Goal: Task Accomplishment & Management: Manage account settings

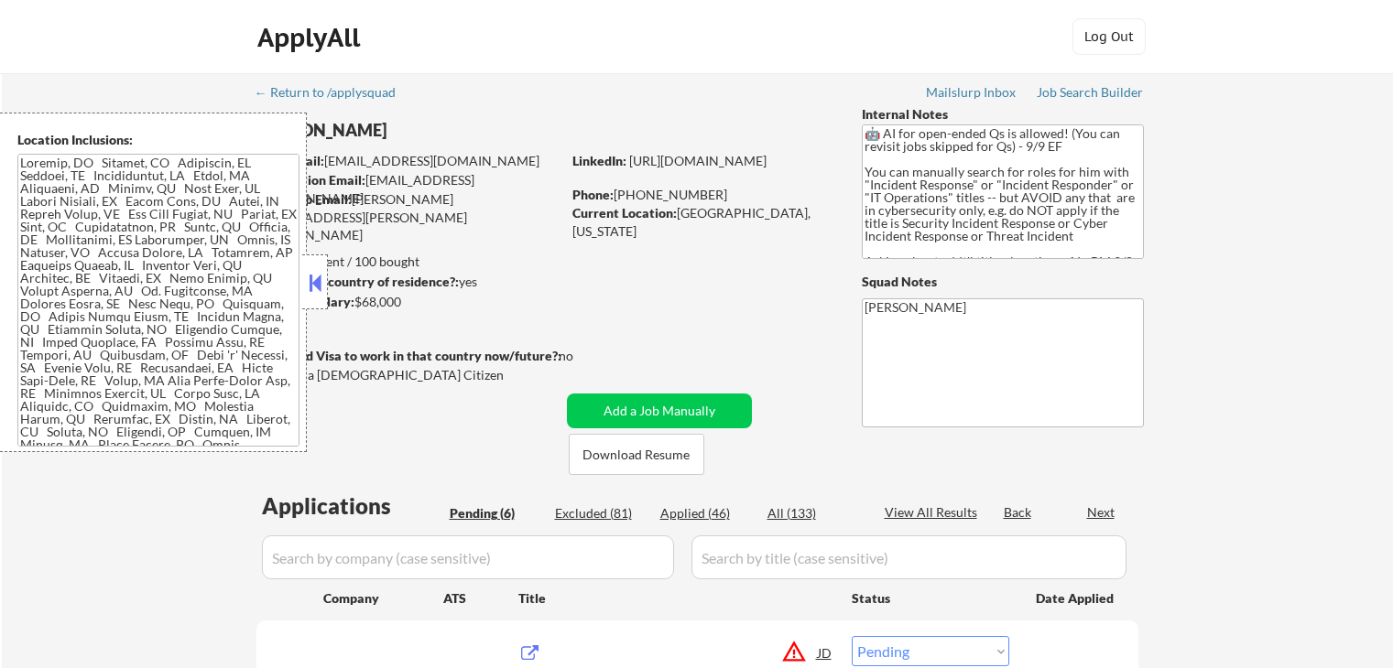
select select ""pending""
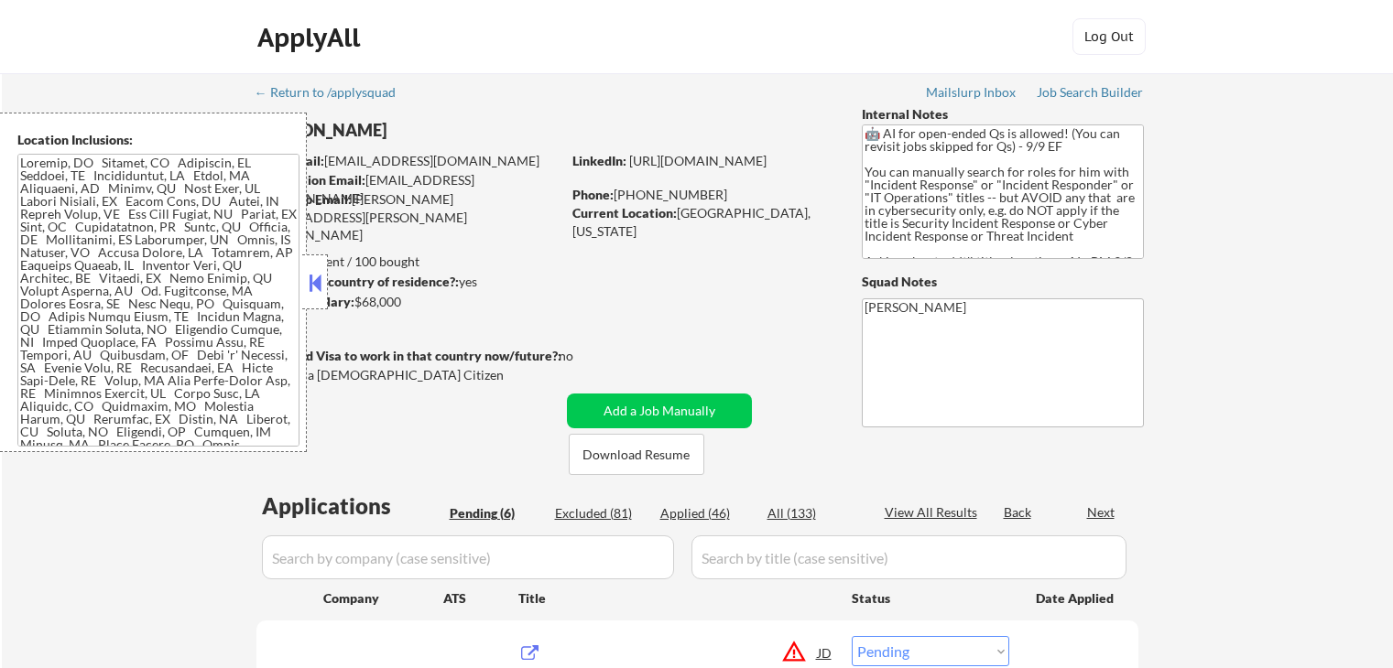
select select ""pending""
click at [317, 276] on button at bounding box center [315, 282] width 20 height 27
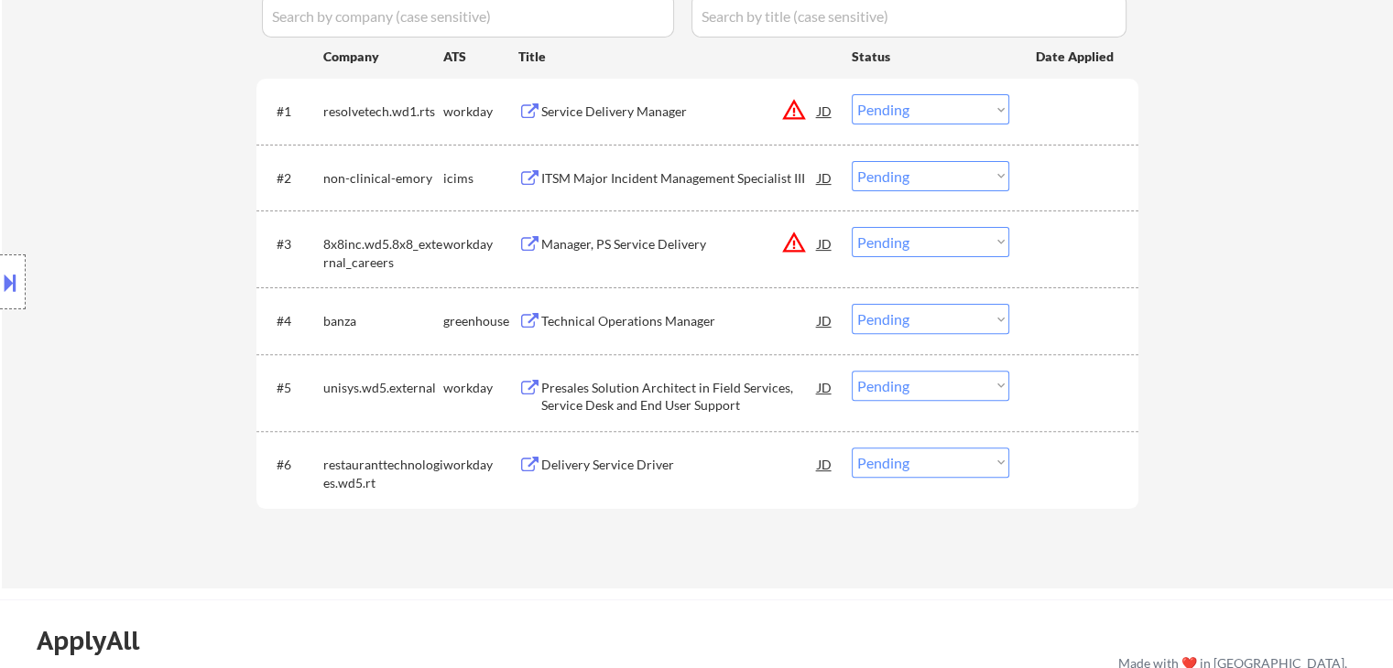
scroll to position [549, 0]
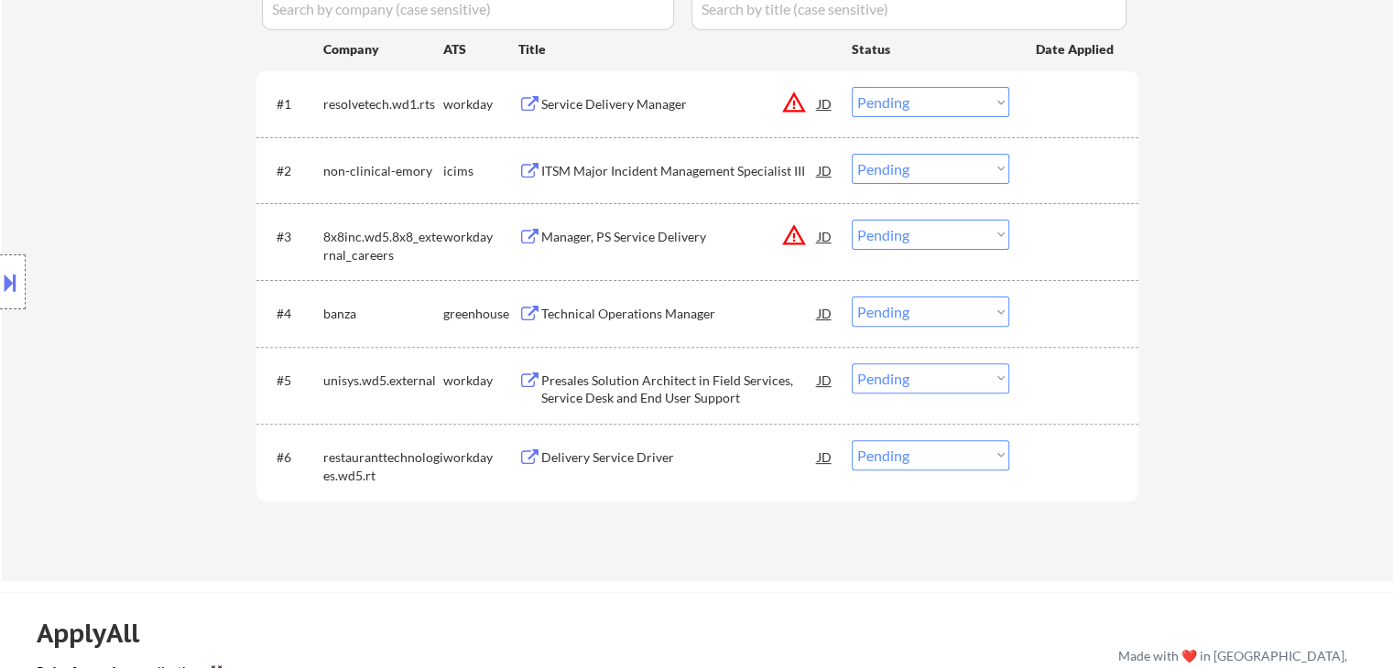
click at [603, 305] on div "Technical Operations Manager" at bounding box center [679, 314] width 277 height 18
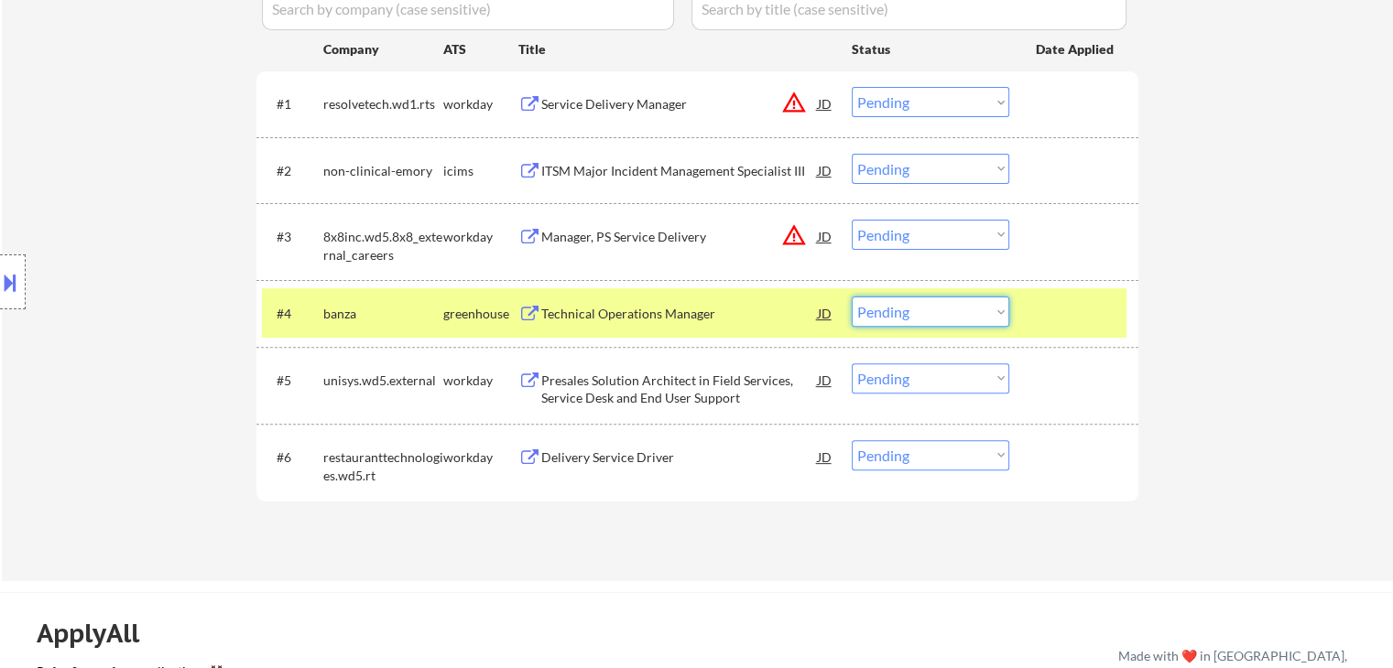
click at [941, 316] on select "Choose an option... Pending Applied Excluded (Questions) Excluded (Expired) Exc…" at bounding box center [931, 312] width 158 height 30
click at [852, 297] on select "Choose an option... Pending Applied Excluded (Questions) Excluded (Expired) Exc…" at bounding box center [931, 312] width 158 height 30
select select ""pending""
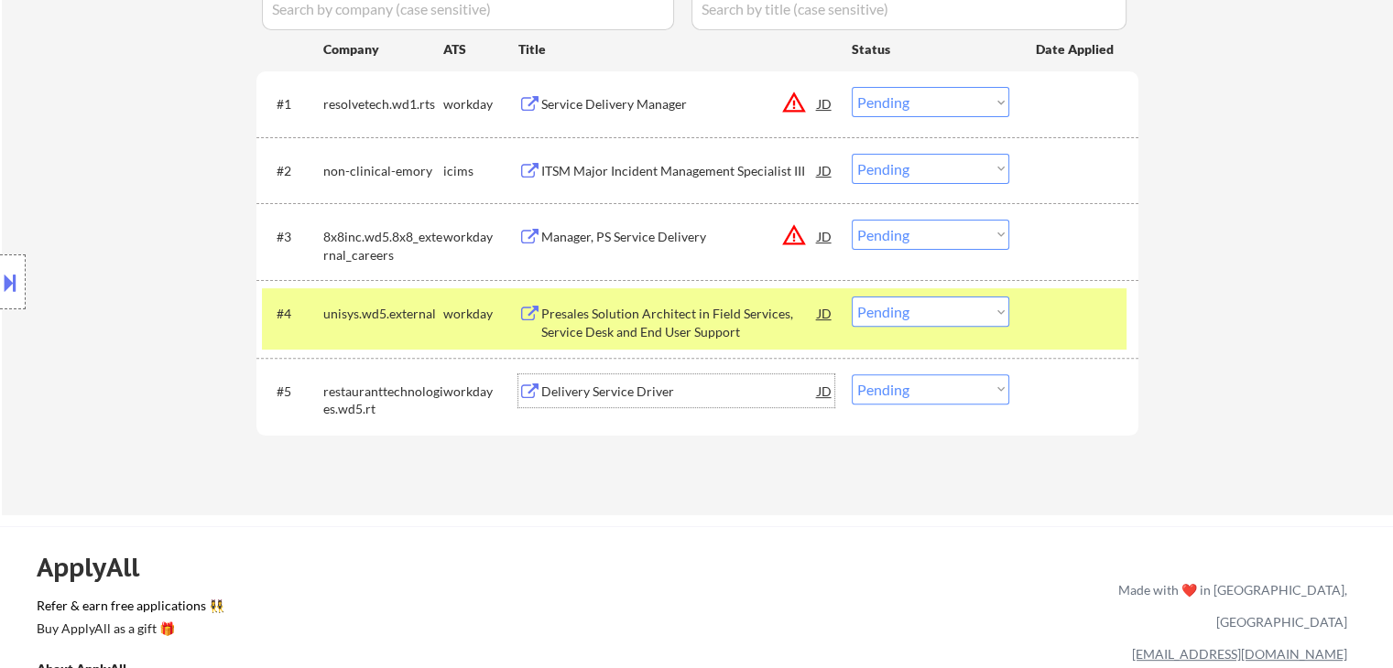
click at [610, 389] on div "Delivery Service Driver" at bounding box center [679, 392] width 277 height 18
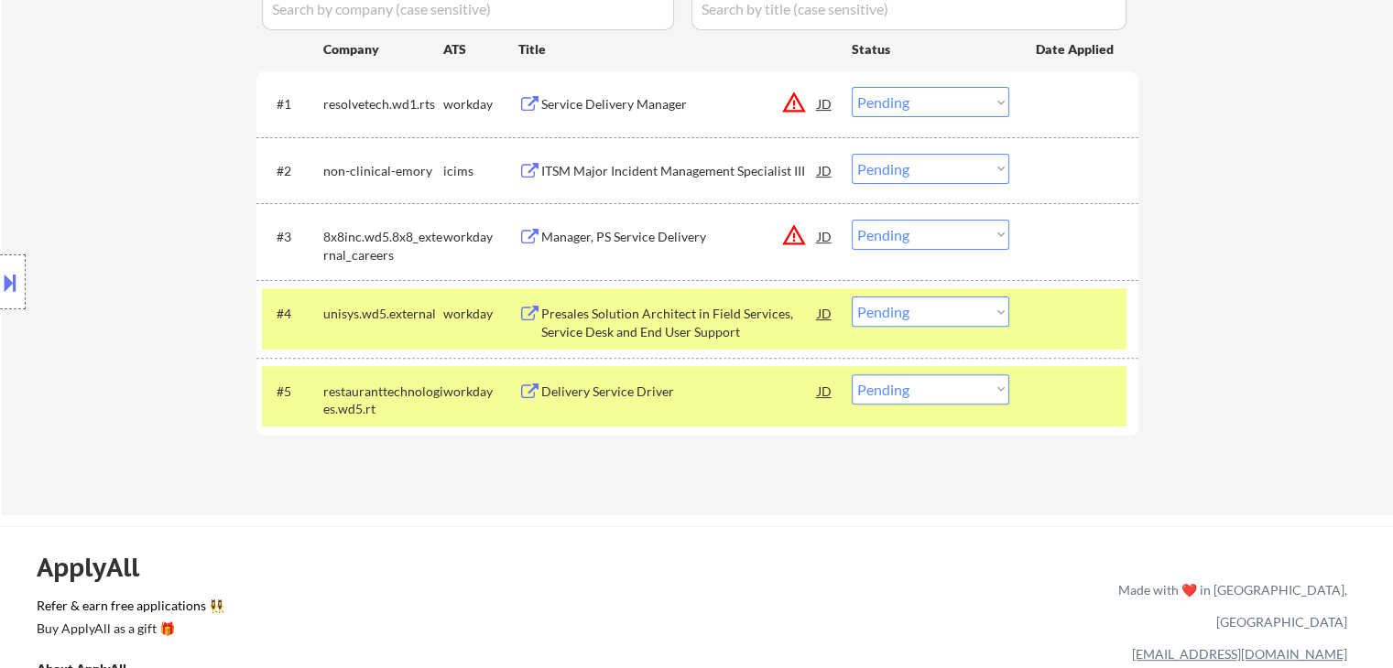
click at [7, 293] on button at bounding box center [10, 282] width 20 height 30
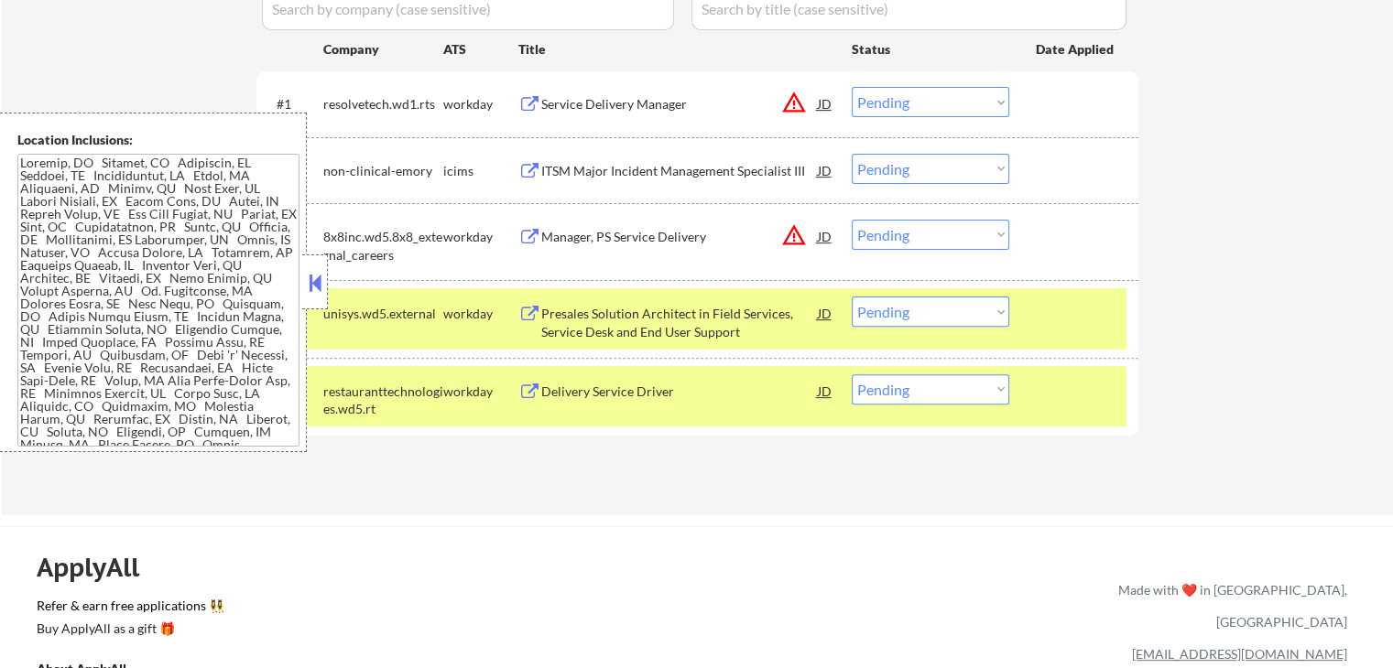
click at [305, 290] on button at bounding box center [315, 282] width 20 height 27
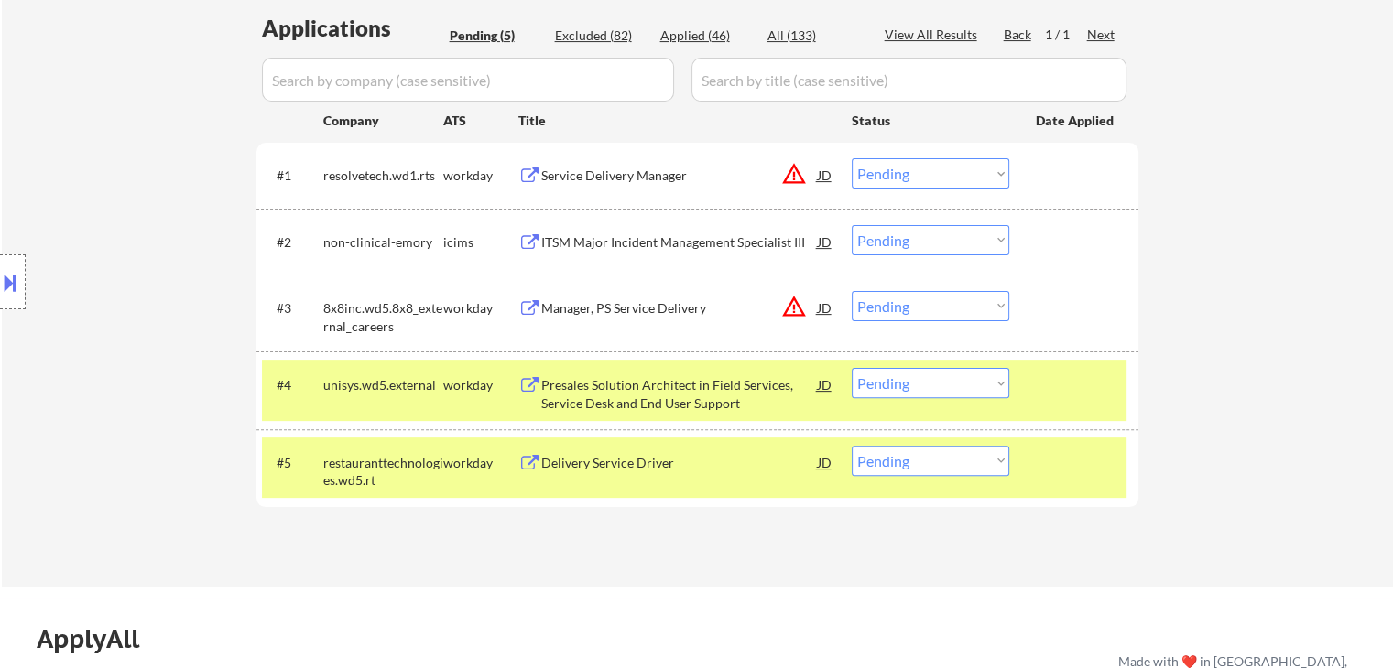
scroll to position [458, 0]
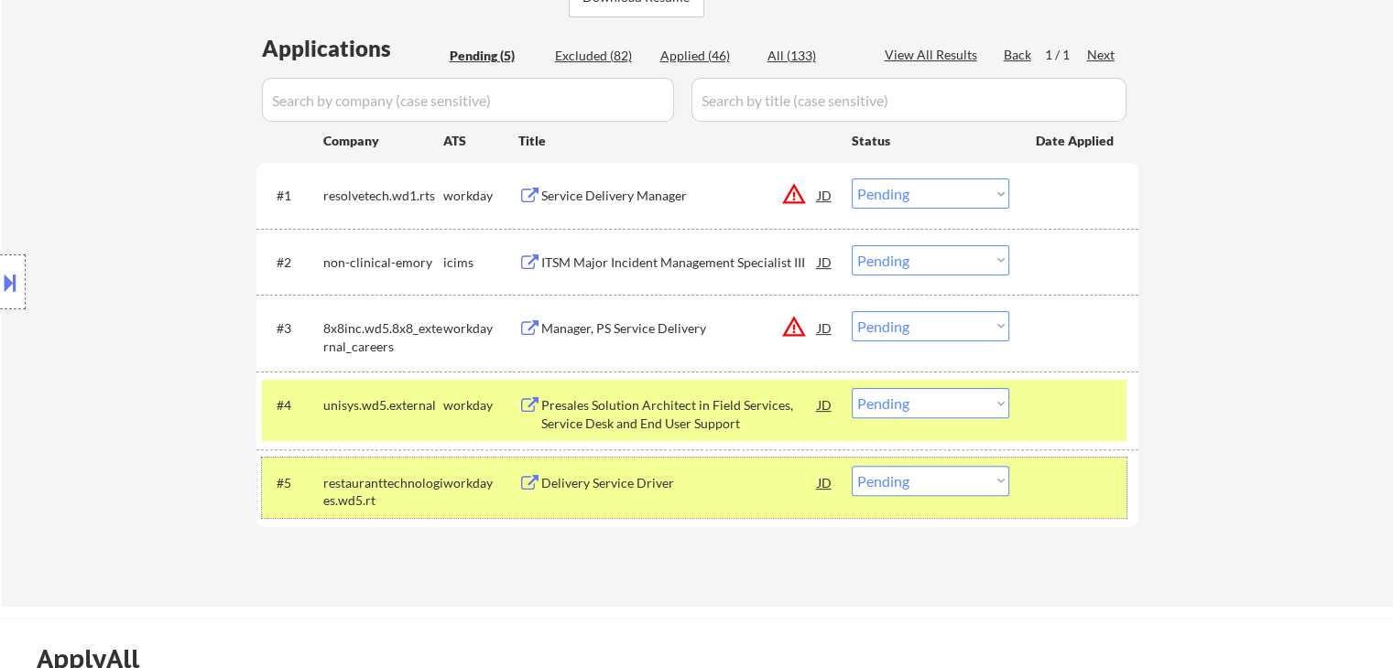
click at [624, 500] on div "#5 restauranttechnologies.wd5.rt workday Delivery Service Driver JD Choose an o…" at bounding box center [694, 488] width 864 height 60
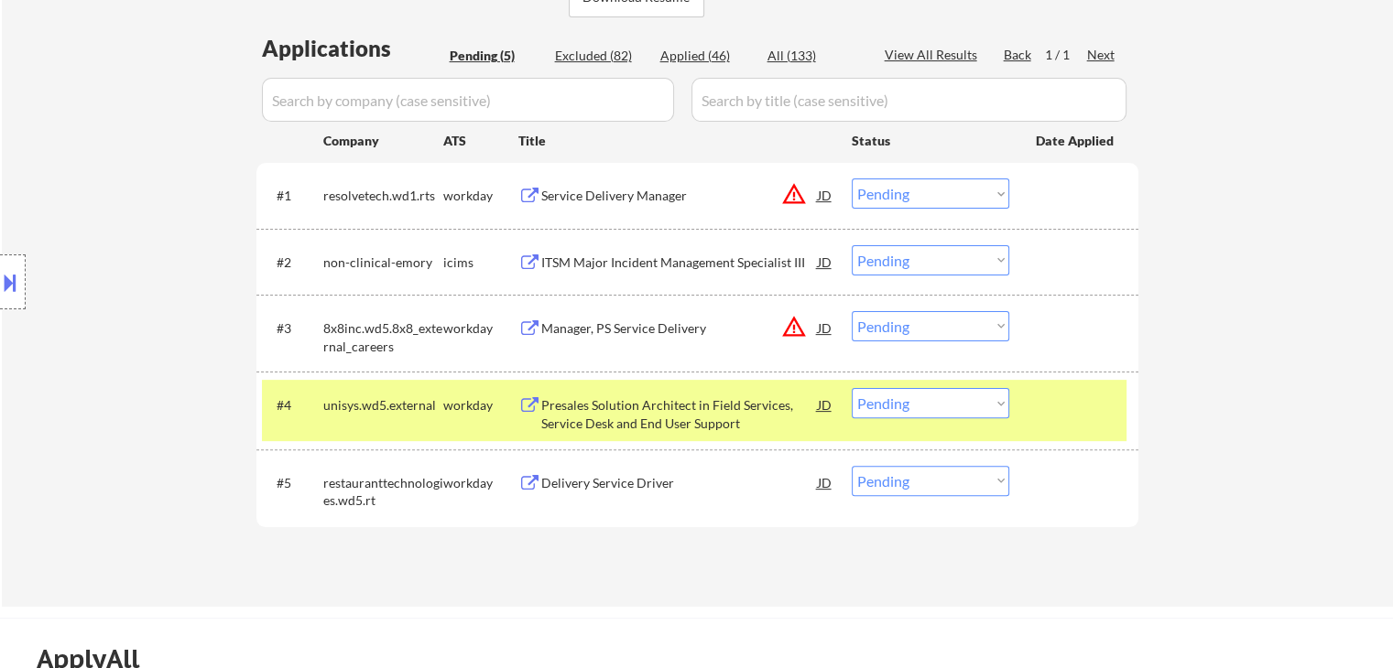
click at [620, 508] on div "#5 restauranttechnologies.wd5.rt workday Delivery Service Driver JD Choose an o…" at bounding box center [694, 488] width 864 height 60
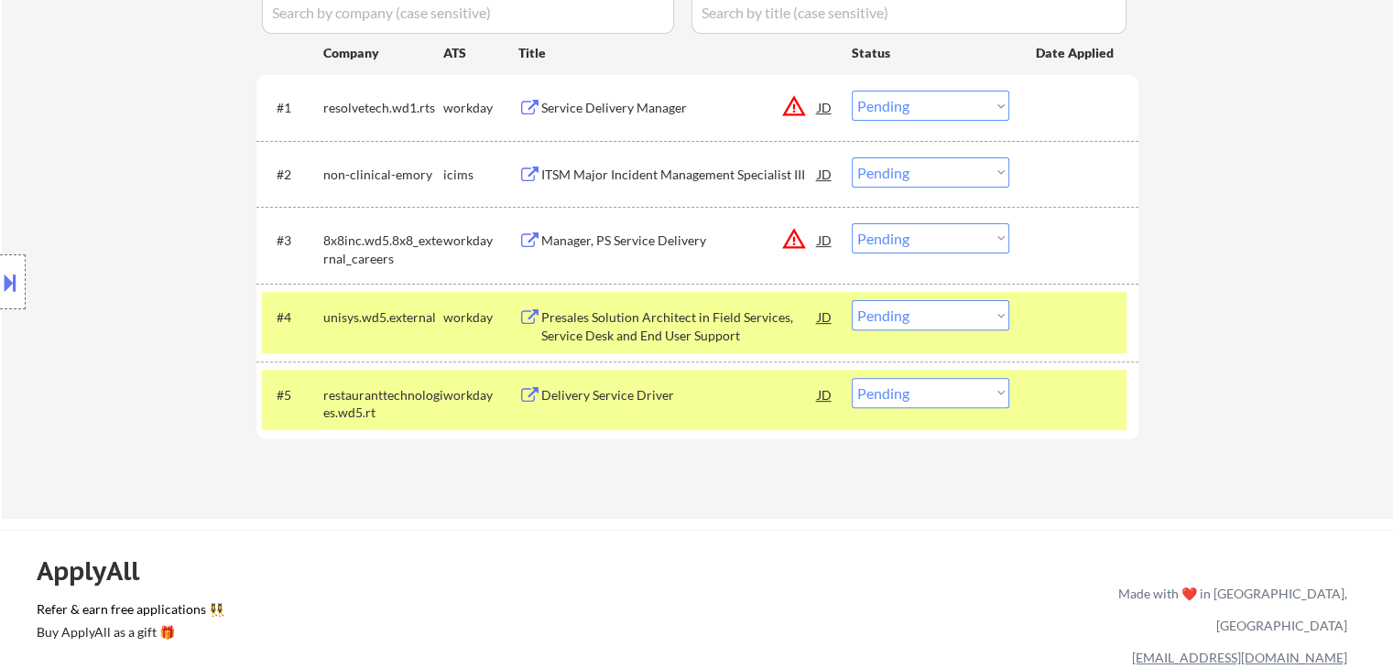
scroll to position [549, 0]
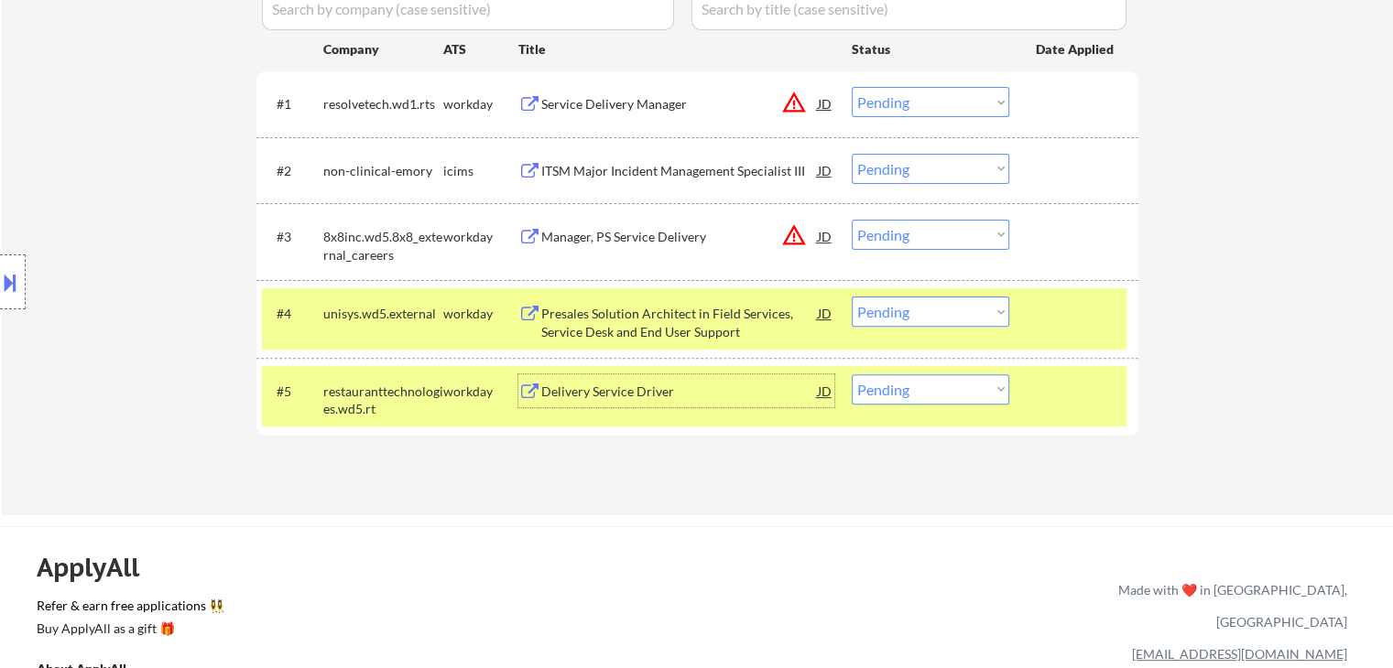
click at [648, 392] on div "Delivery Service Driver" at bounding box center [679, 392] width 277 height 18
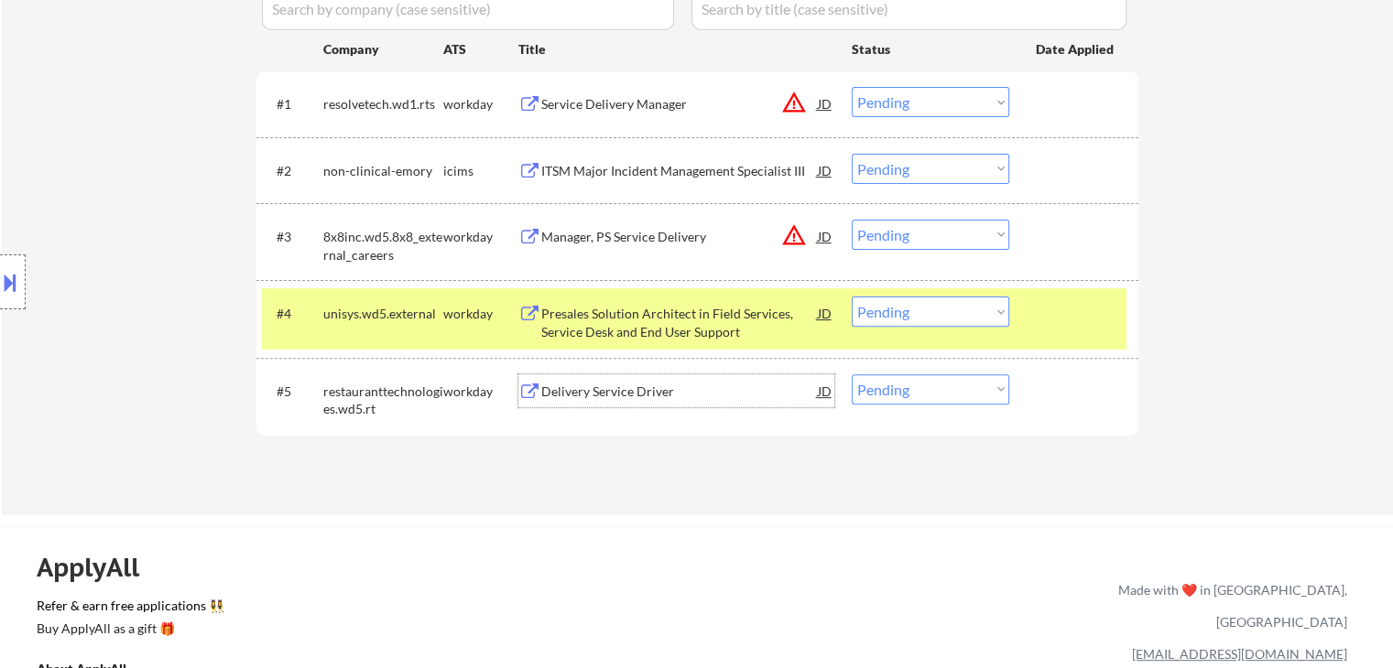
click at [635, 390] on div "Delivery Service Driver" at bounding box center [679, 392] width 277 height 18
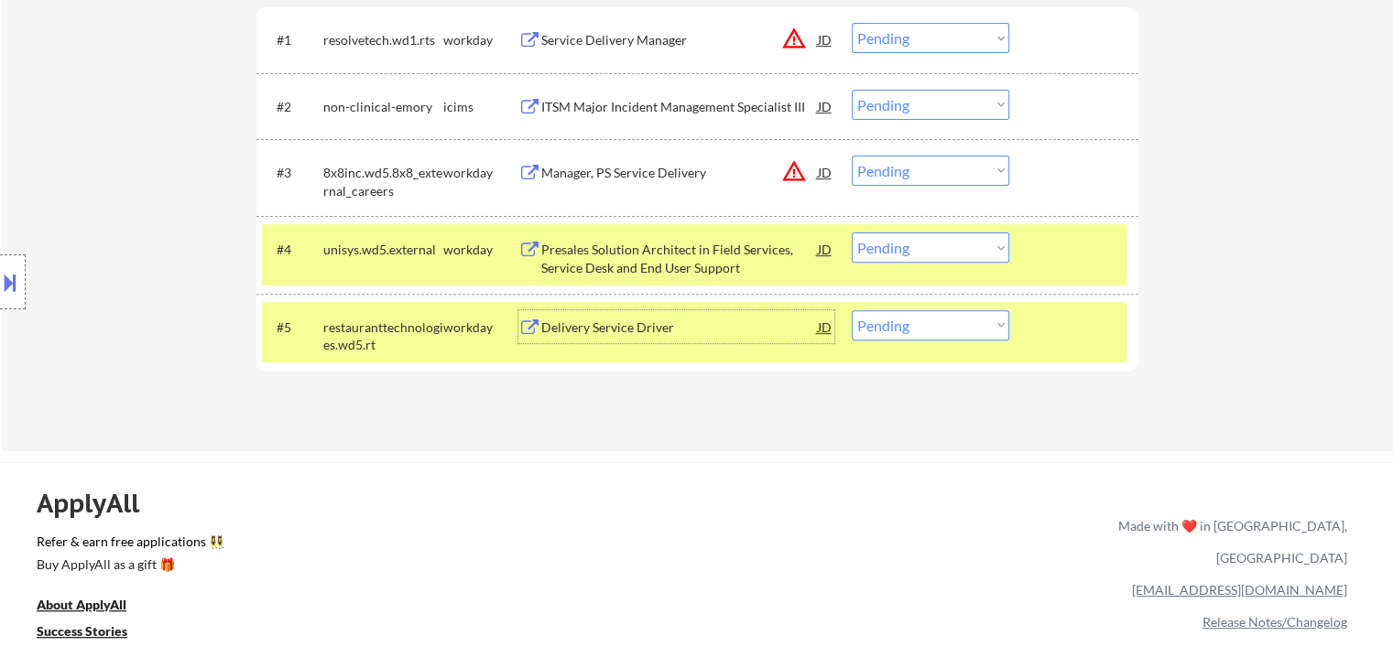
scroll to position [641, 0]
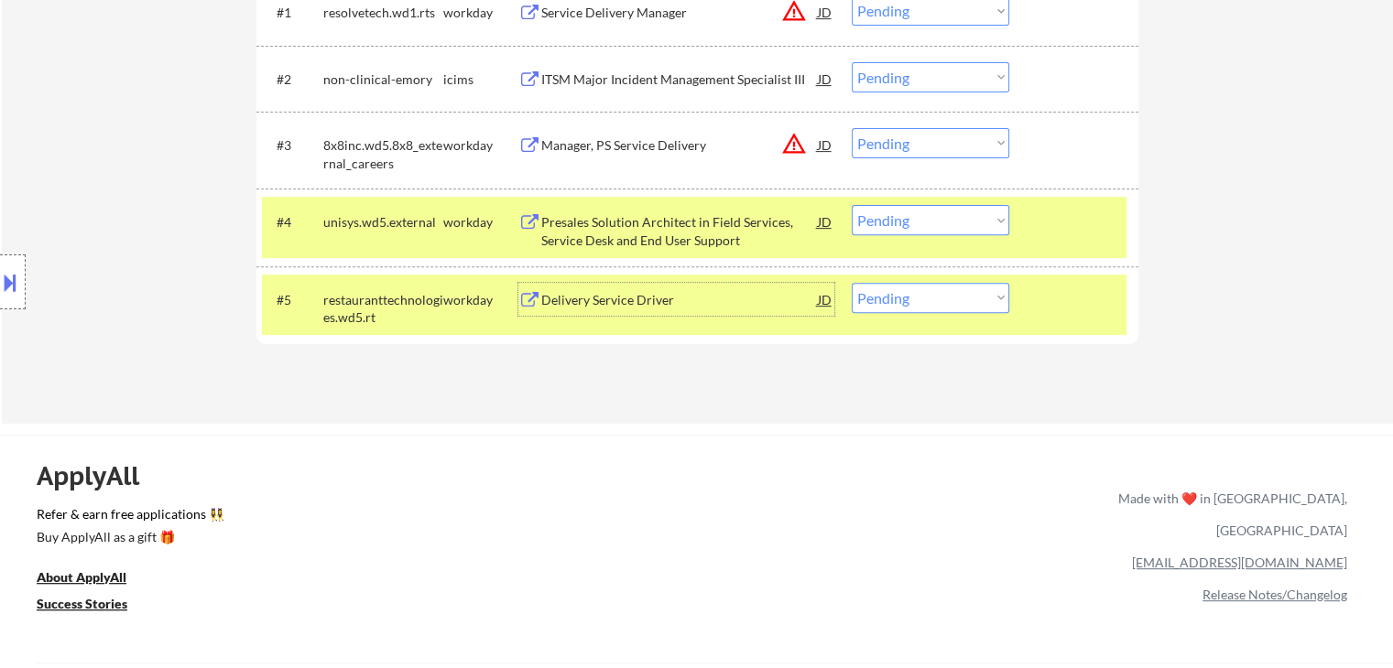
click at [926, 299] on select "Choose an option... Pending Applied Excluded (Questions) Excluded (Expired) Exc…" at bounding box center [931, 298] width 158 height 30
select select ""excluded__bad_match_""
click at [852, 283] on select "Choose an option... Pending Applied Excluded (Questions) Excluded (Expired) Exc…" at bounding box center [931, 298] width 158 height 30
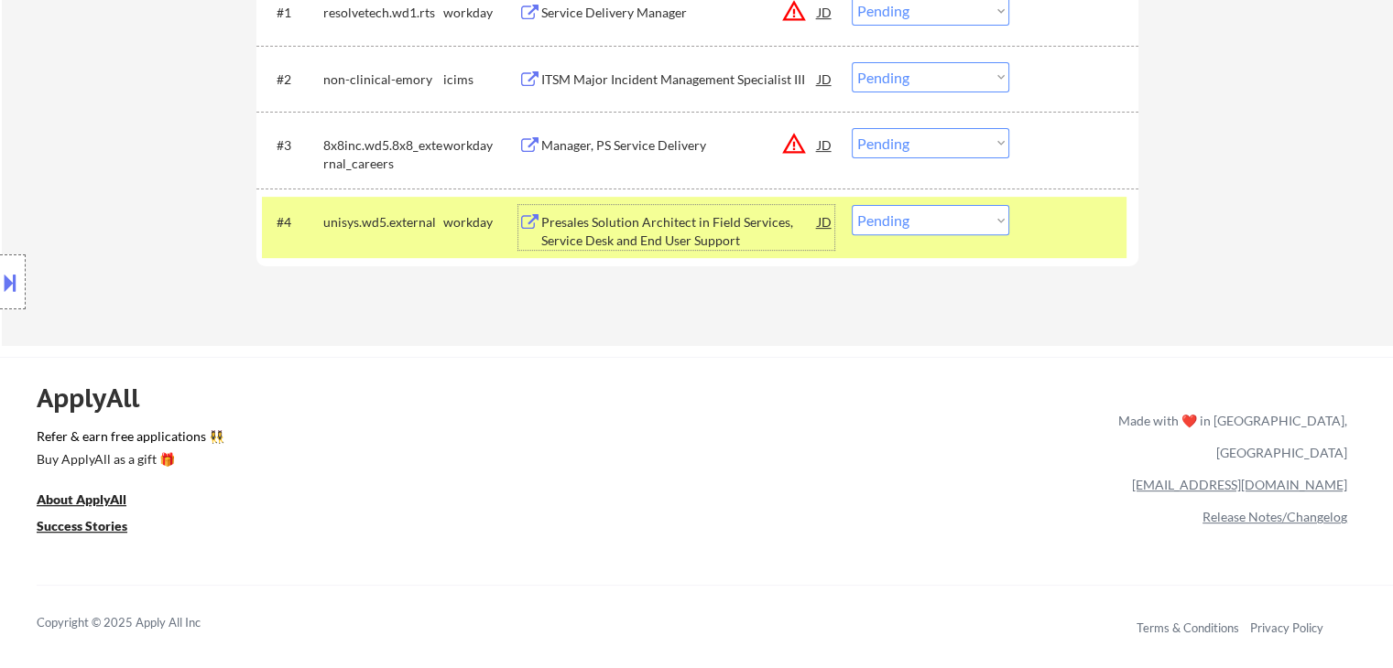
click at [723, 222] on div "Presales Solution Architect in Field Services, Service Desk and End User Support" at bounding box center [679, 231] width 277 height 36
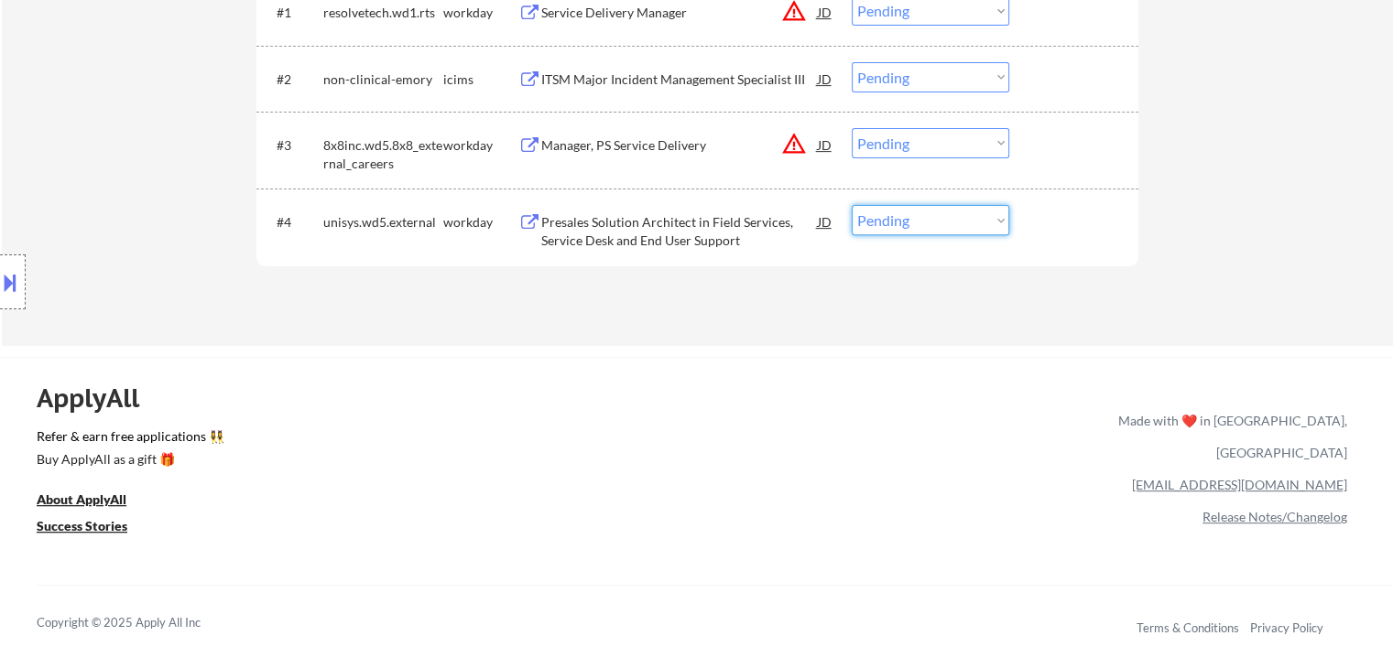
click at [900, 230] on select "Choose an option... Pending Applied Excluded (Questions) Excluded (Expired) Exc…" at bounding box center [931, 220] width 158 height 30
select select ""excluded__bad_match_""
click at [852, 205] on select "Choose an option... Pending Applied Excluded (Questions) Excluded (Expired) Exc…" at bounding box center [931, 220] width 158 height 30
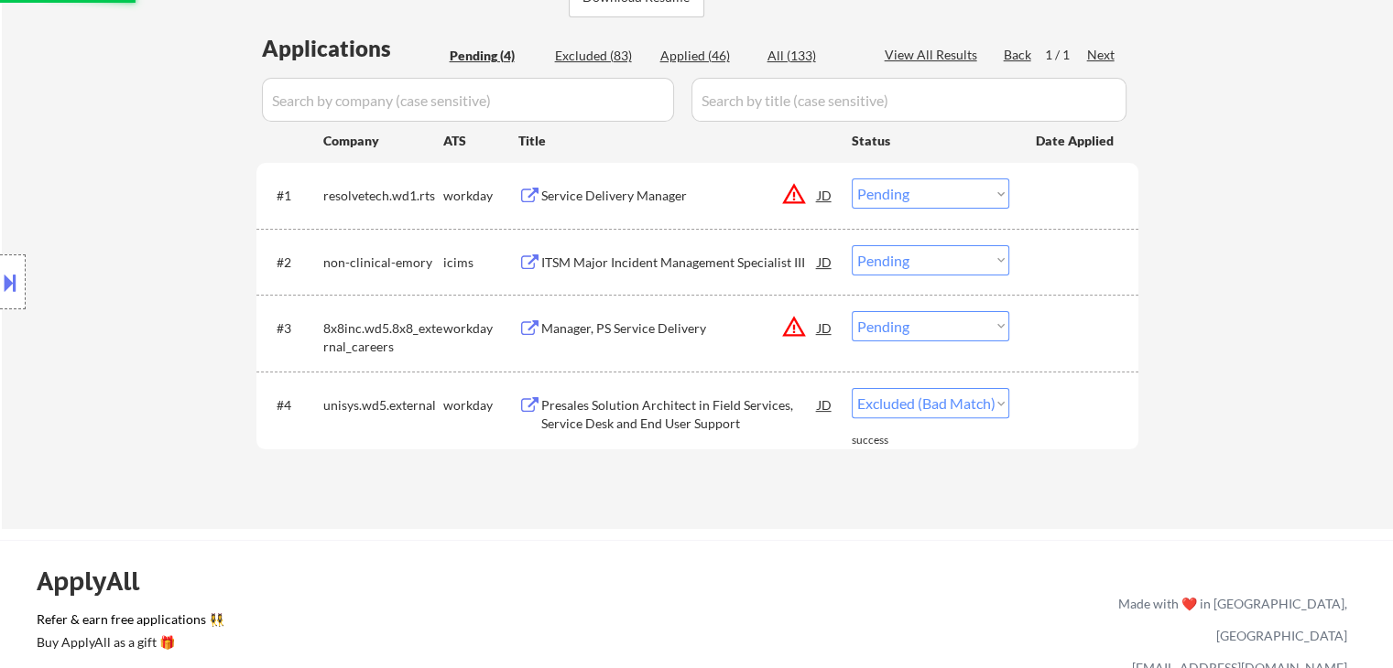
click at [625, 191] on div "Service Delivery Manager" at bounding box center [679, 196] width 277 height 18
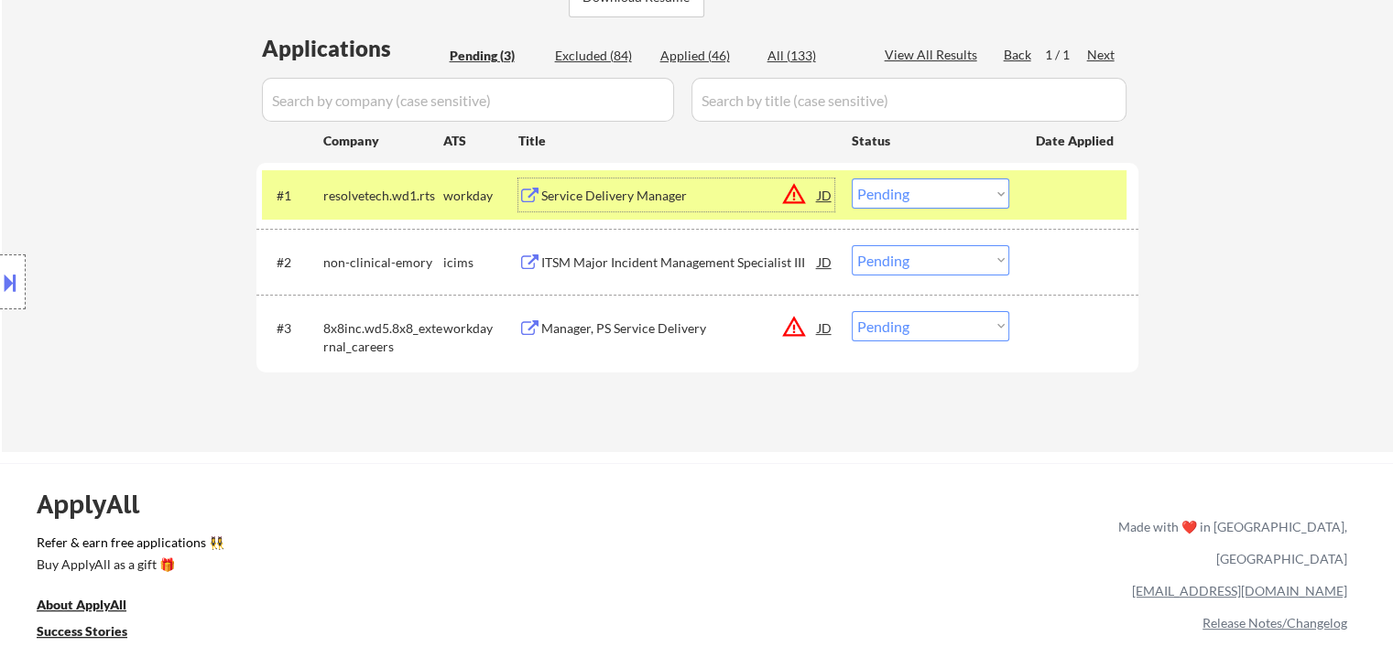
click at [693, 265] on div "ITSM Major Incident Management Specialist III" at bounding box center [679, 263] width 277 height 18
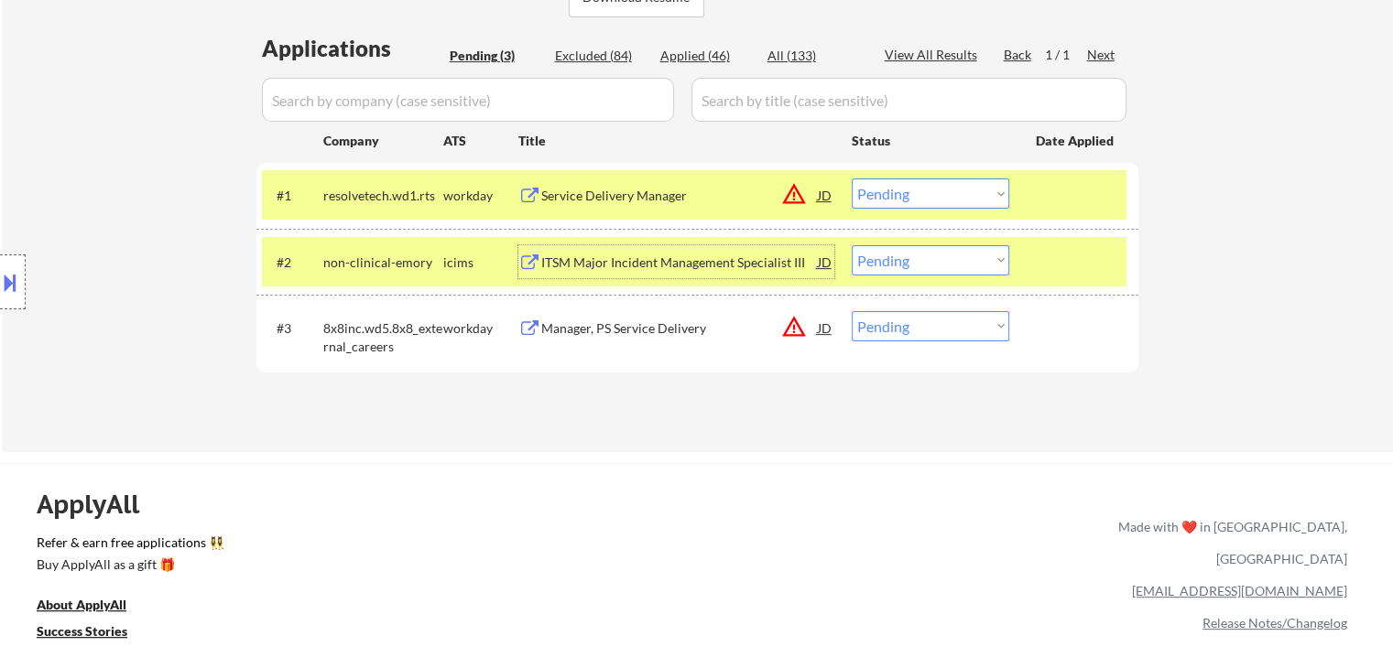
click at [677, 331] on div "Manager, PS Service Delivery" at bounding box center [679, 329] width 277 height 18
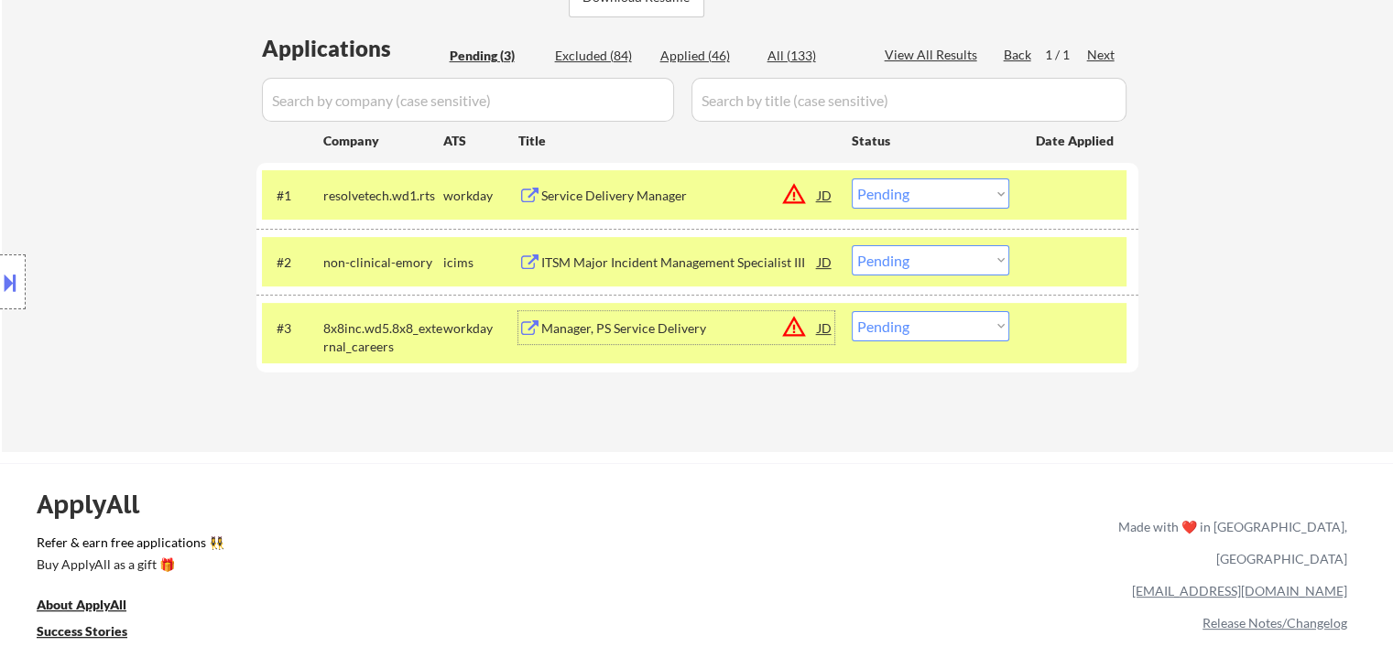
click at [941, 192] on select "Choose an option... Pending Applied Excluded (Questions) Excluded (Expired) Exc…" at bounding box center [931, 194] width 158 height 30
click at [852, 179] on select "Choose an option... Pending Applied Excluded (Questions) Excluded (Expired) Exc…" at bounding box center [931, 194] width 158 height 30
select select ""pending""
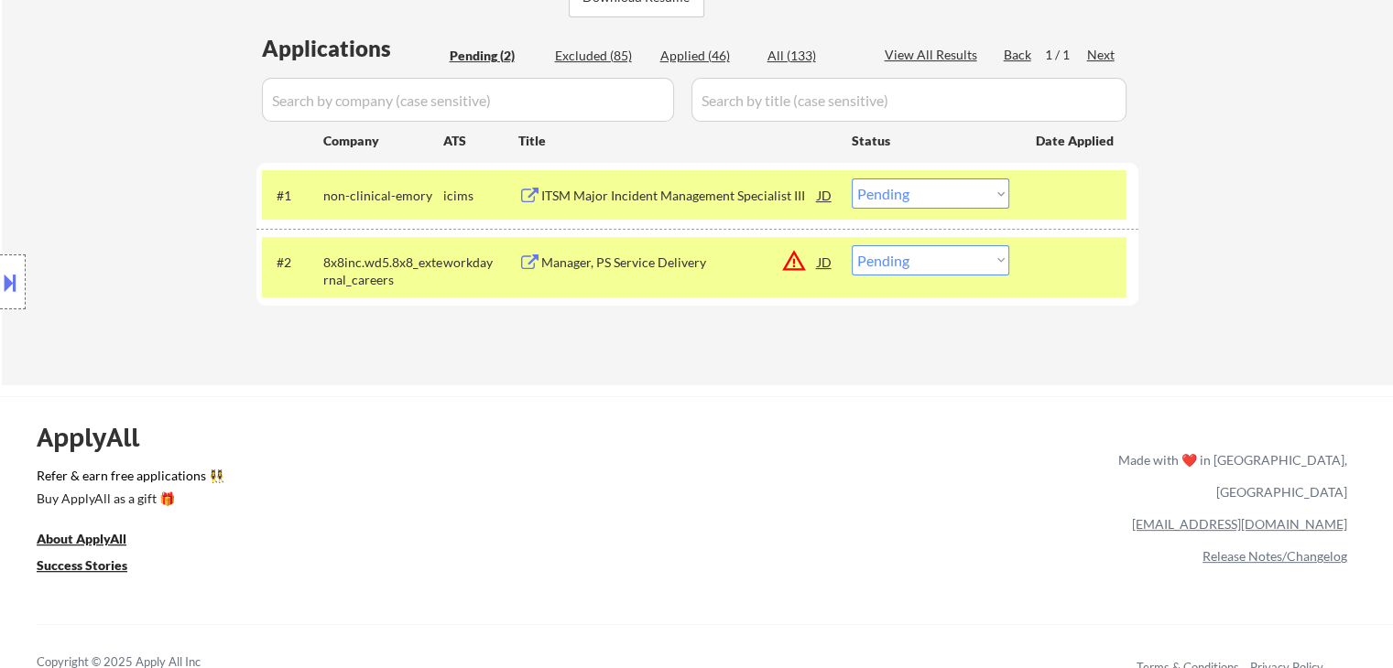
click at [950, 259] on select "Choose an option... Pending Applied Excluded (Questions) Excluded (Expired) Exc…" at bounding box center [931, 260] width 158 height 30
select select ""excluded__expired_""
click at [852, 245] on select "Choose an option... Pending Applied Excluded (Questions) Excluded (Expired) Exc…" at bounding box center [931, 260] width 158 height 30
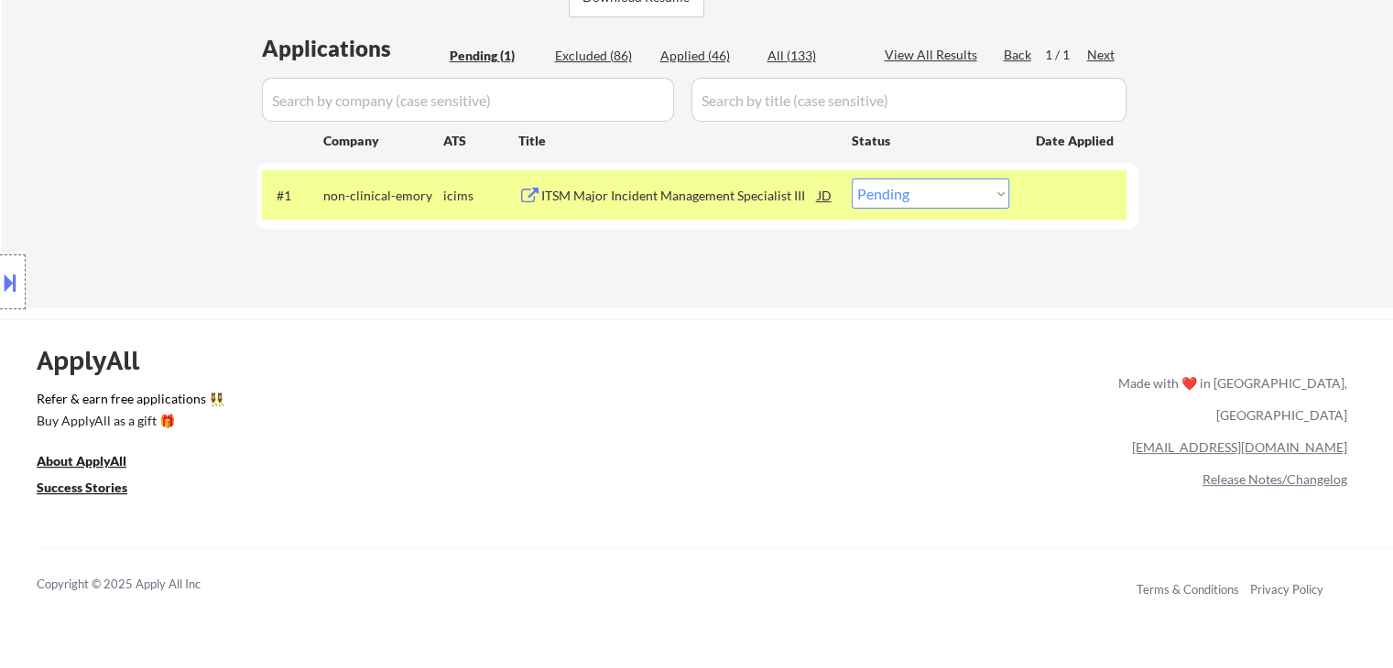
click at [15, 278] on button at bounding box center [10, 282] width 20 height 30
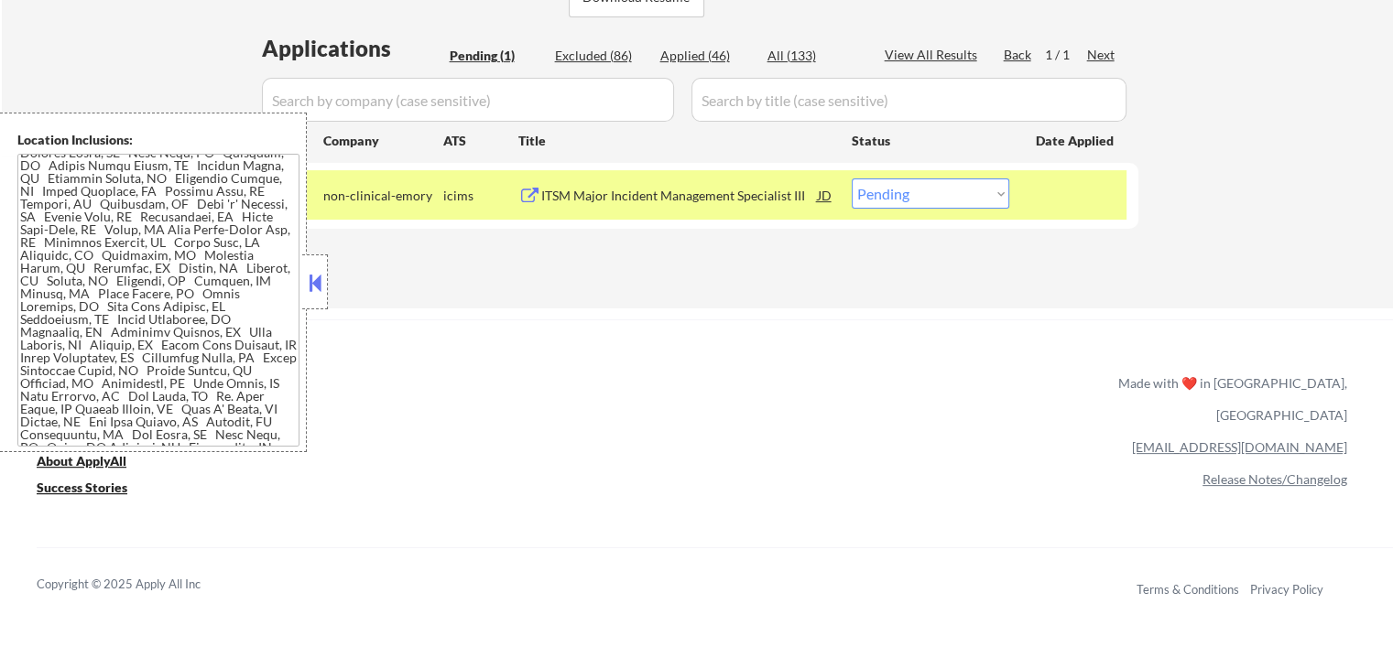
scroll to position [263, 0]
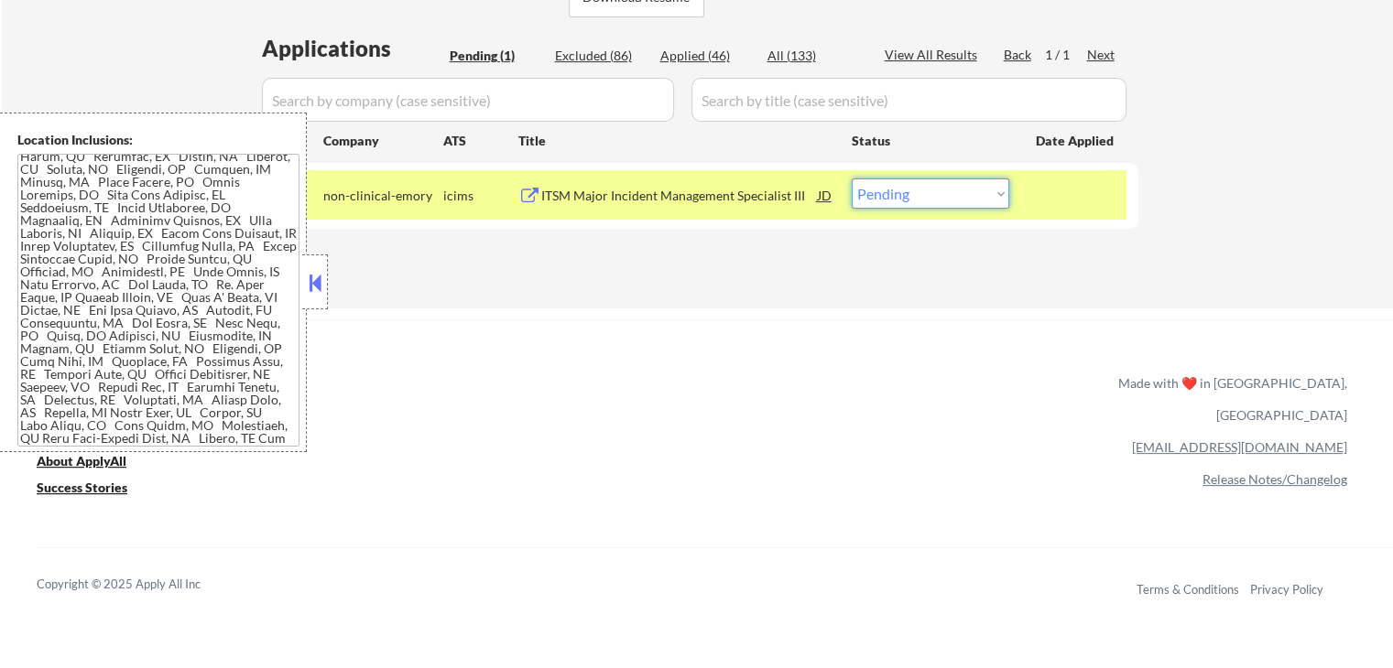
click at [945, 199] on select "Choose an option... Pending Applied Excluded (Questions) Excluded (Expired) Exc…" at bounding box center [931, 194] width 158 height 30
select select ""excluded__location_""
click at [852, 179] on select "Choose an option... Pending Applied Excluded (Questions) Excluded (Expired) Exc…" at bounding box center [931, 194] width 158 height 30
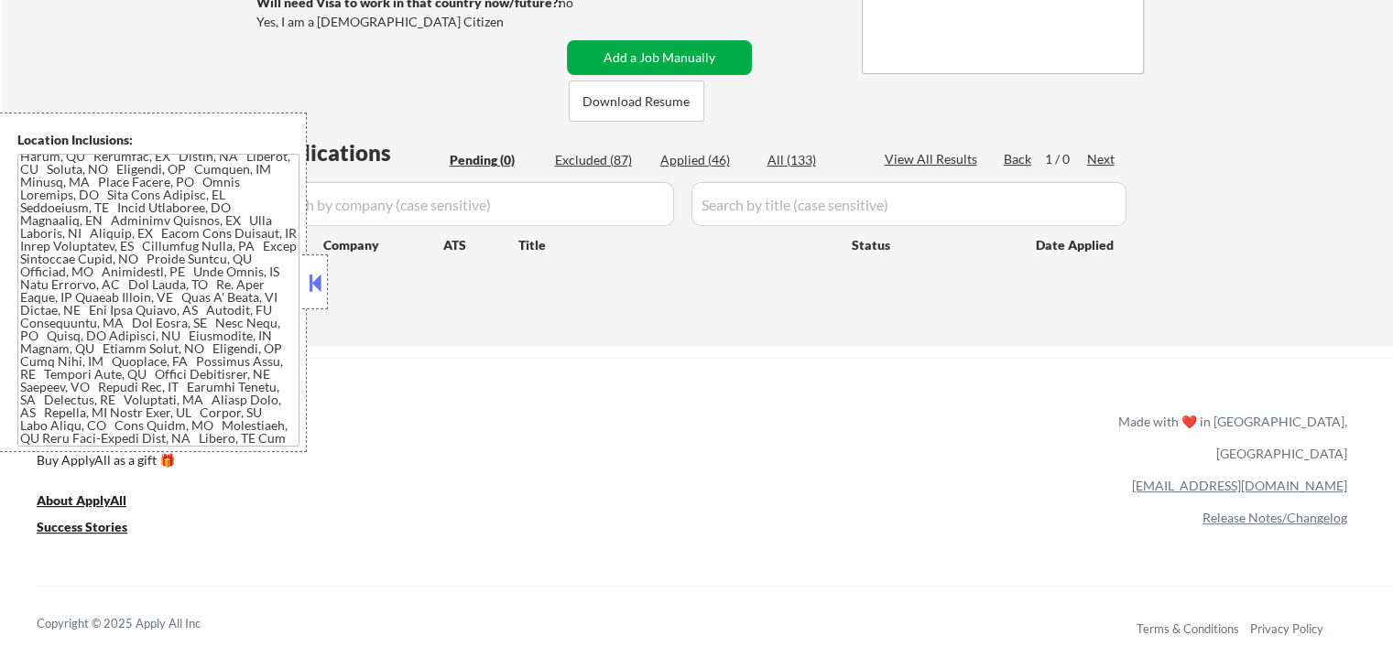
scroll to position [275, 0]
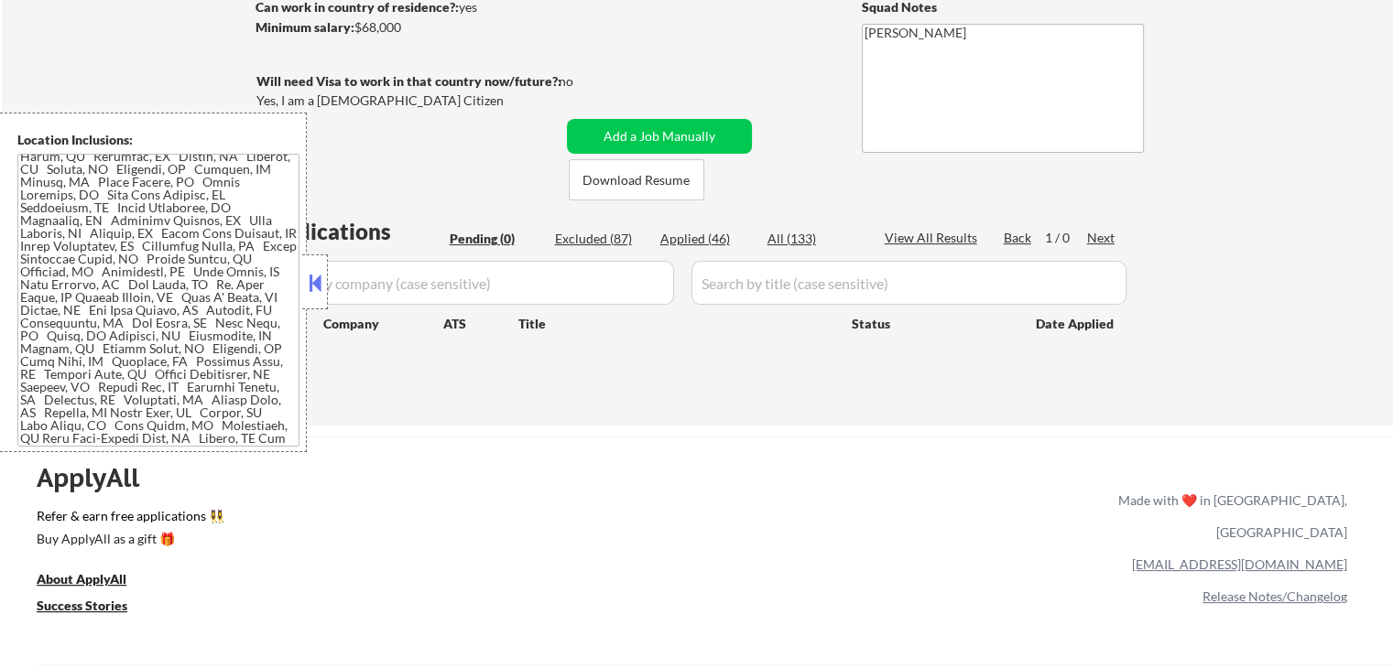
click at [315, 284] on button at bounding box center [315, 282] width 20 height 27
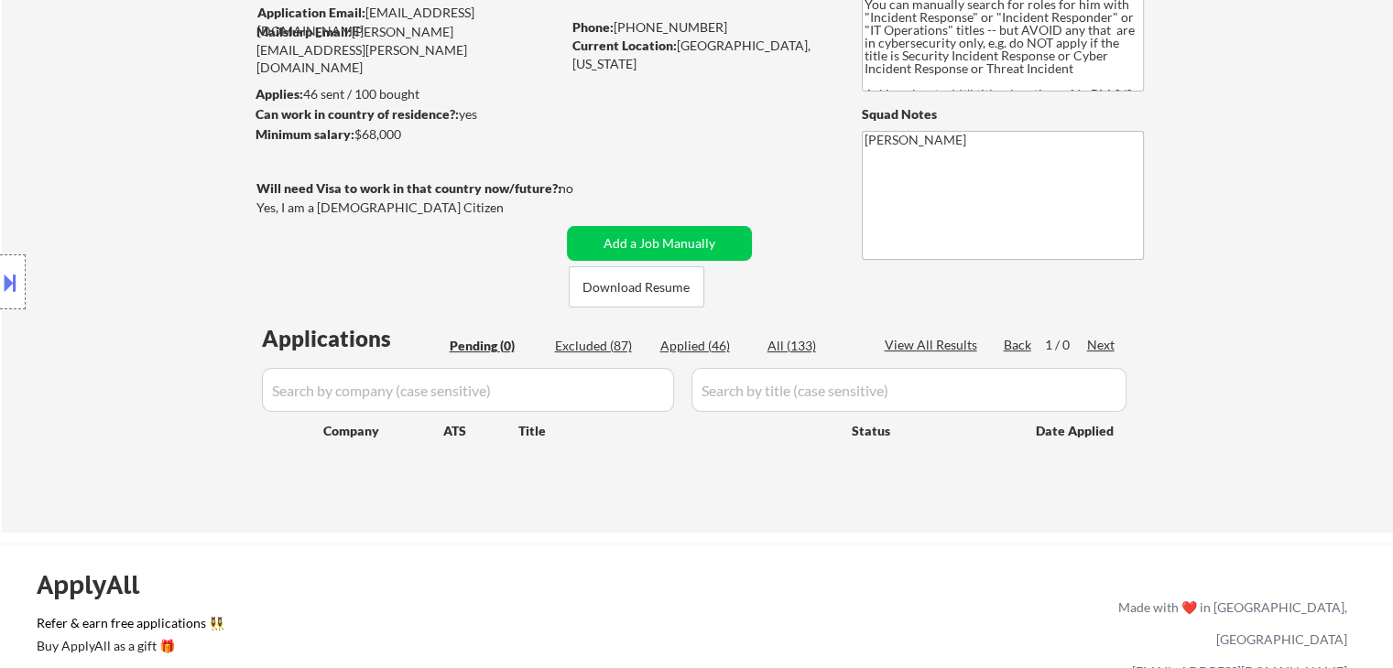
scroll to position [0, 0]
